Goal: Information Seeking & Learning: Check status

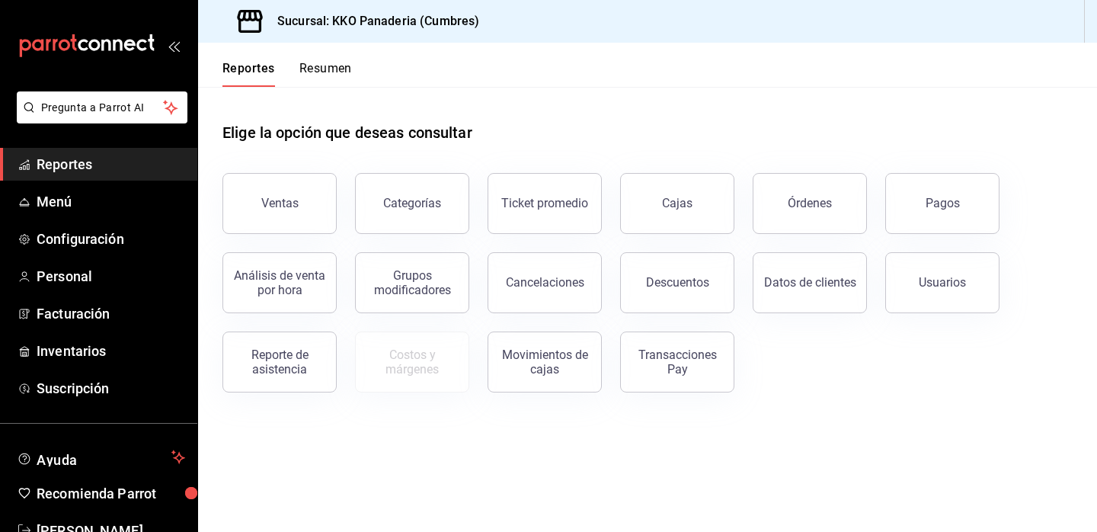
click at [331, 68] on button "Resumen" at bounding box center [325, 74] width 53 height 26
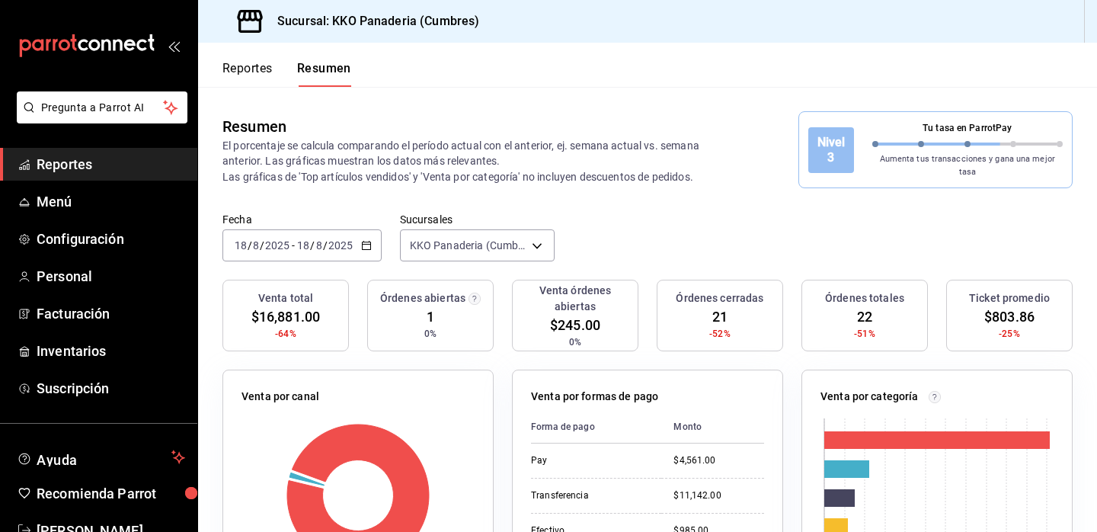
click at [98, 162] on span "Reportes" at bounding box center [111, 164] width 149 height 21
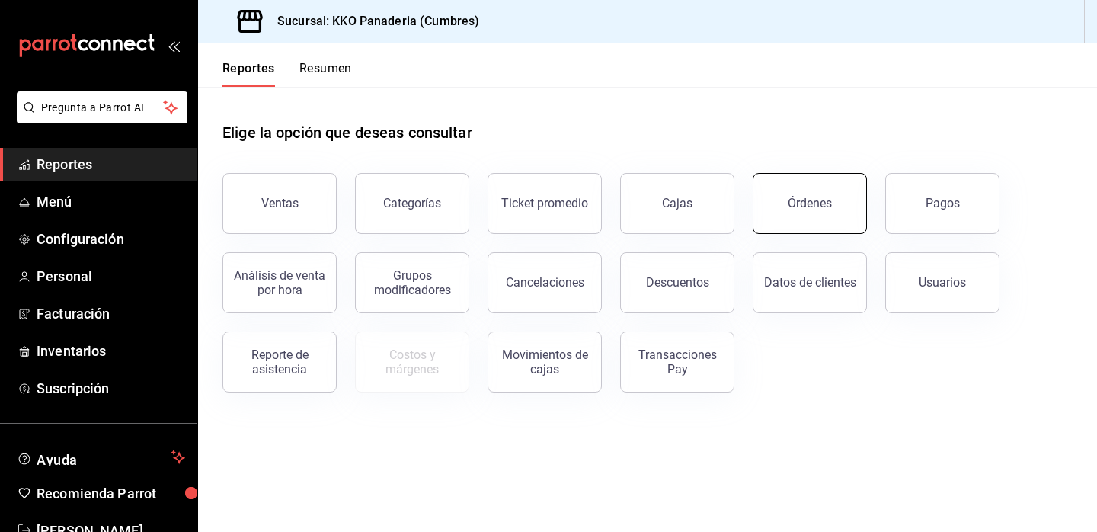
click at [801, 181] on button "Órdenes" at bounding box center [810, 203] width 114 height 61
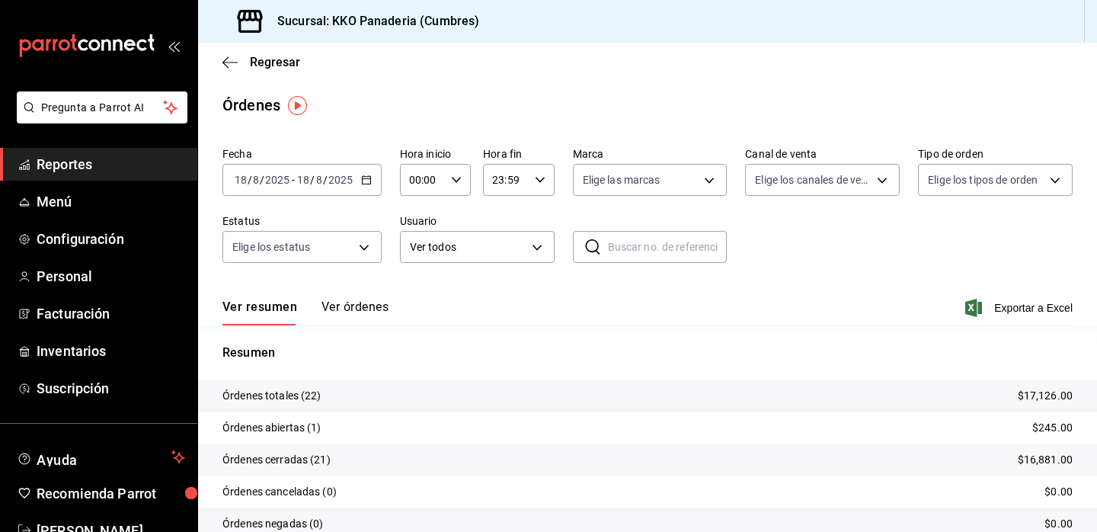
click at [357, 306] on button "Ver órdenes" at bounding box center [355, 312] width 67 height 26
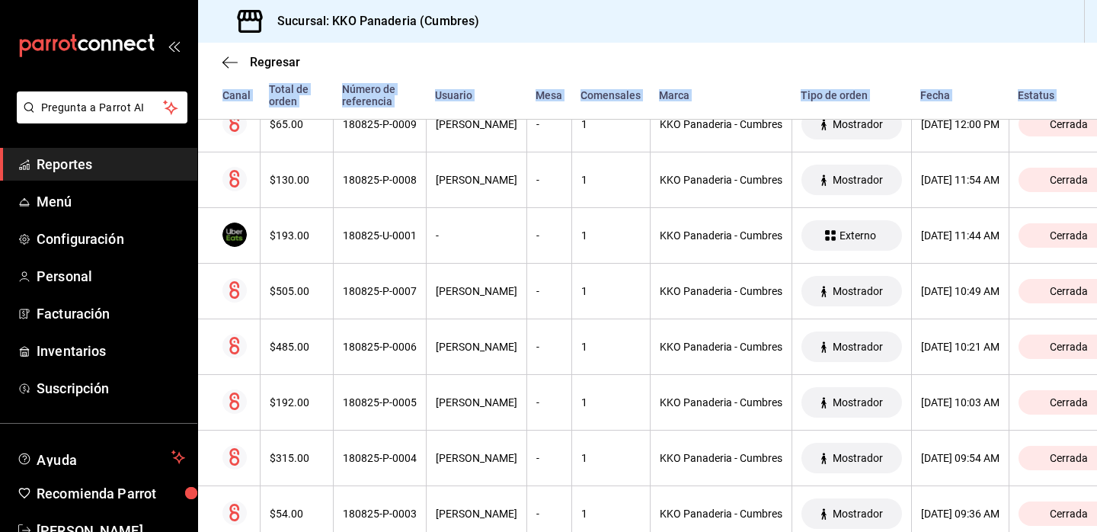
scroll to position [1125, 0]
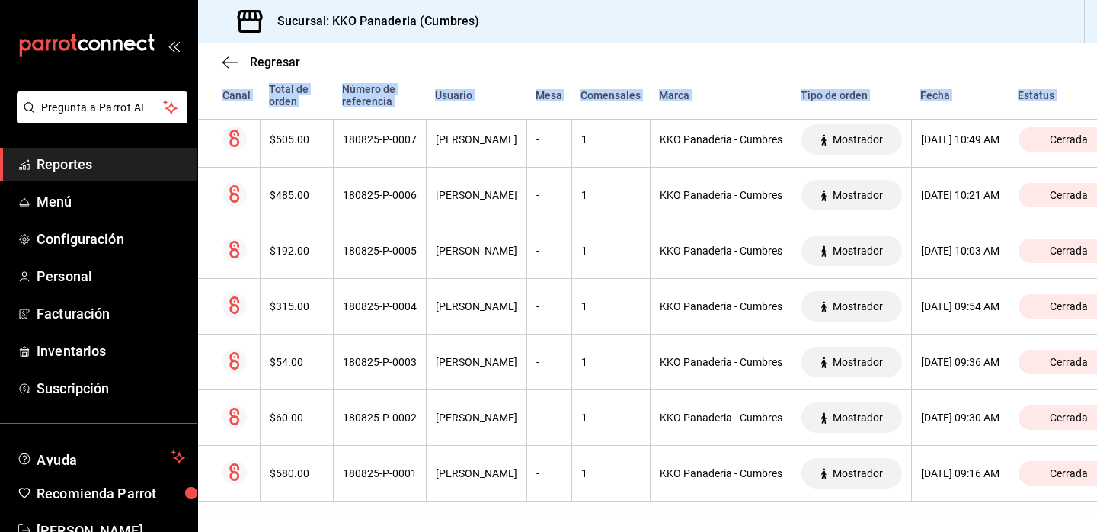
drag, startPoint x: 417, startPoint y: 458, endPoint x: 440, endPoint y: 560, distance: 104.6
click at [440, 531] on html "Pregunta a Parrot AI Reportes Menú Configuración Personal Facturación Inventari…" at bounding box center [548, 266] width 1097 height 532
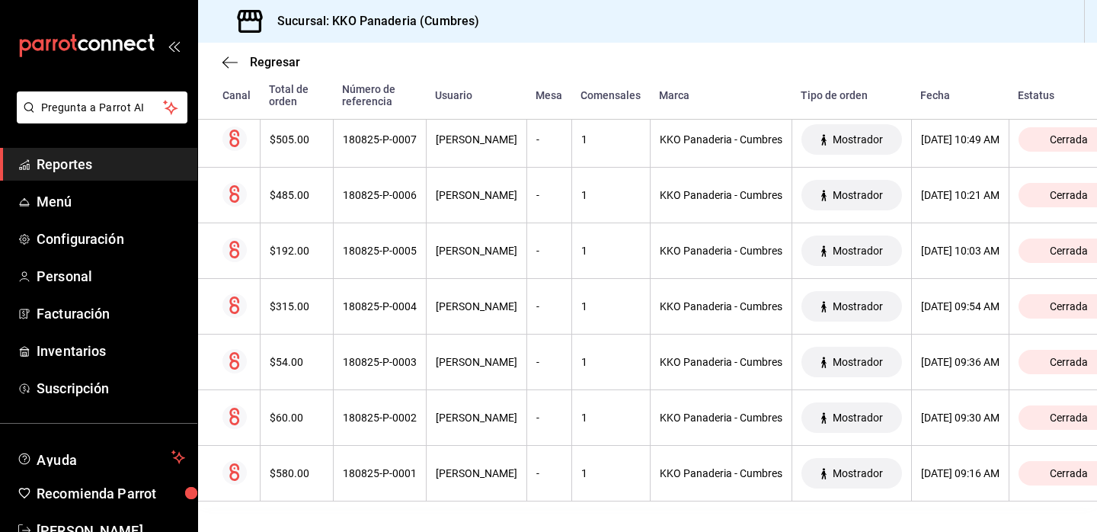
click at [226, 69] on div "Regresar" at bounding box center [647, 62] width 899 height 39
click at [226, 62] on icon "button" at bounding box center [229, 62] width 15 height 1
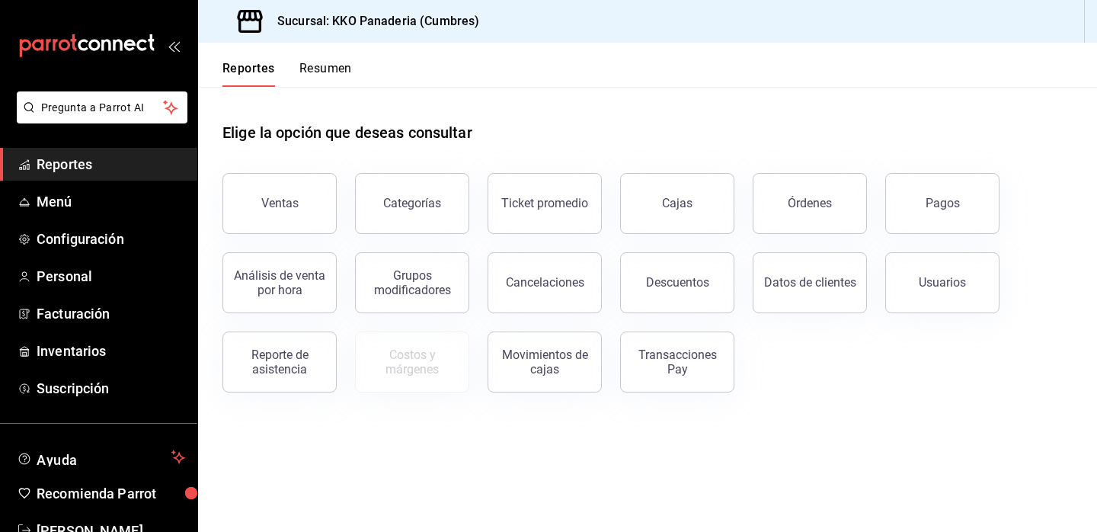
click at [325, 72] on button "Resumen" at bounding box center [325, 74] width 53 height 26
